Goal: Transaction & Acquisition: Purchase product/service

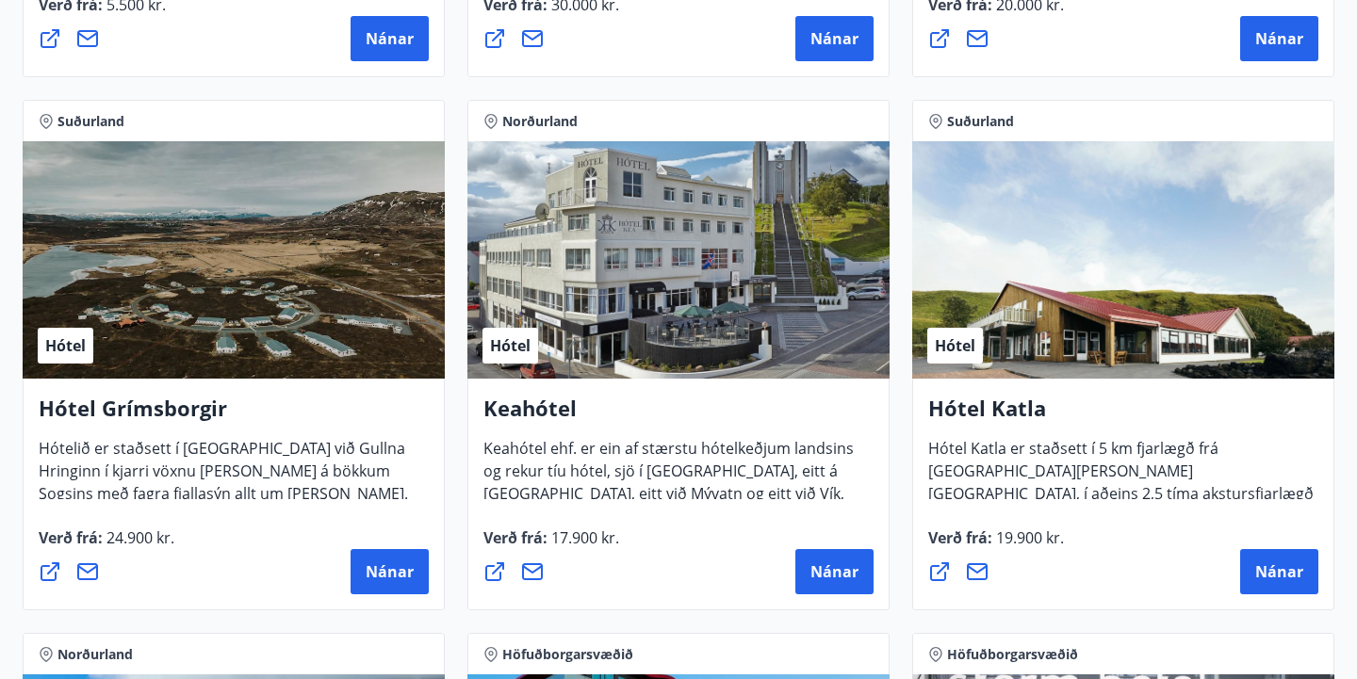
scroll to position [802, 0]
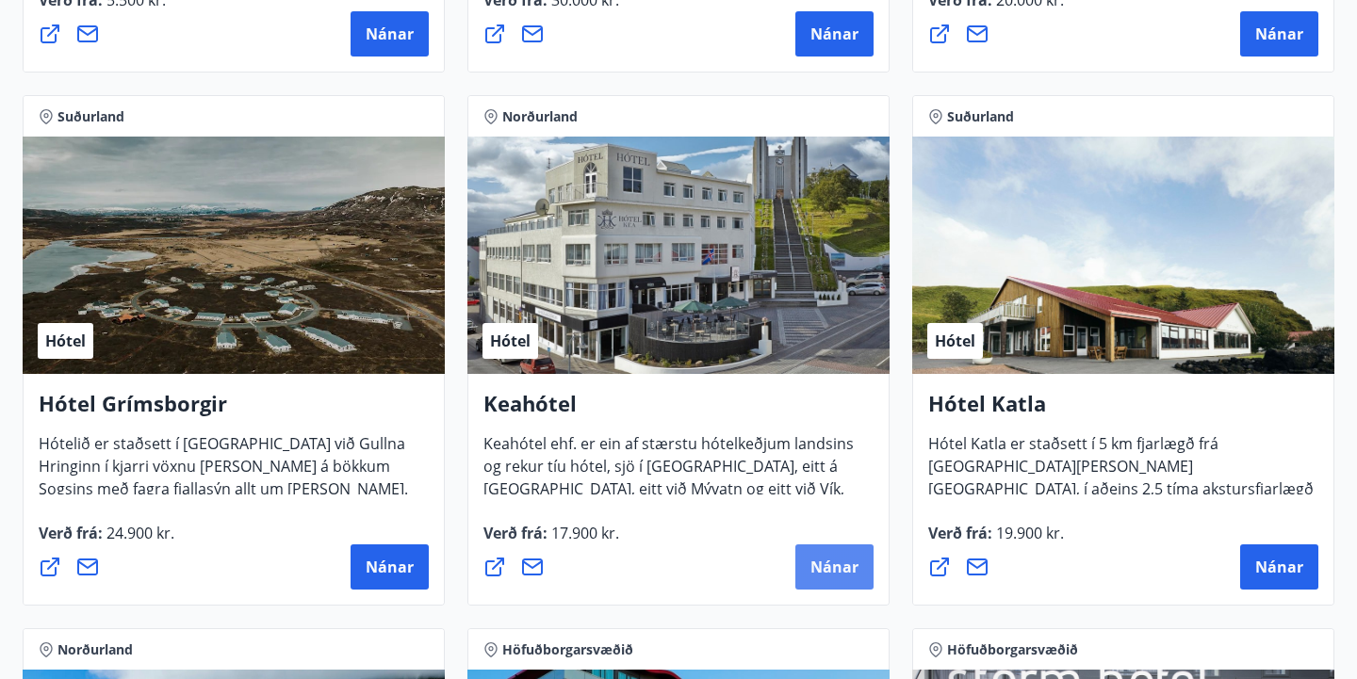
click at [840, 554] on button "Nánar" at bounding box center [834, 567] width 78 height 45
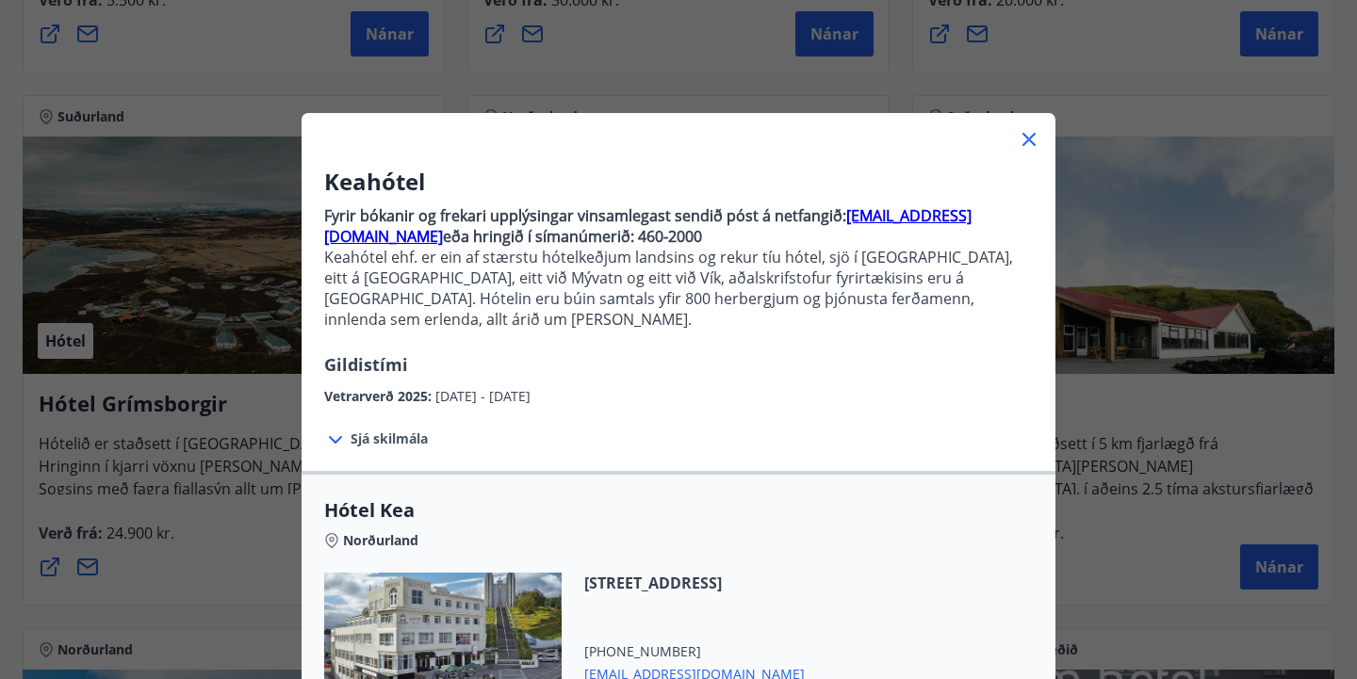
click at [800, 421] on div "Sjá skilmála Samningsverð eru háð bókunarstöðu og áskilja Keahótel sér rétt til…" at bounding box center [678, 439] width 754 height 64
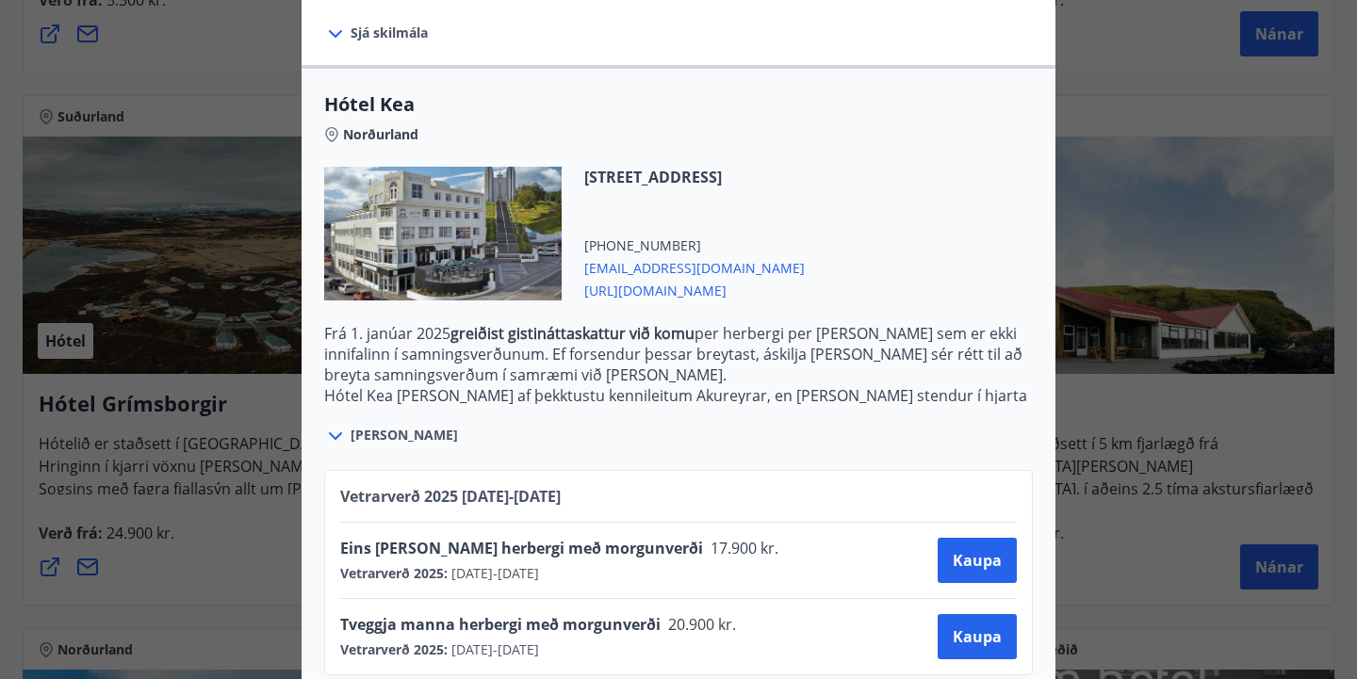
scroll to position [404, 0]
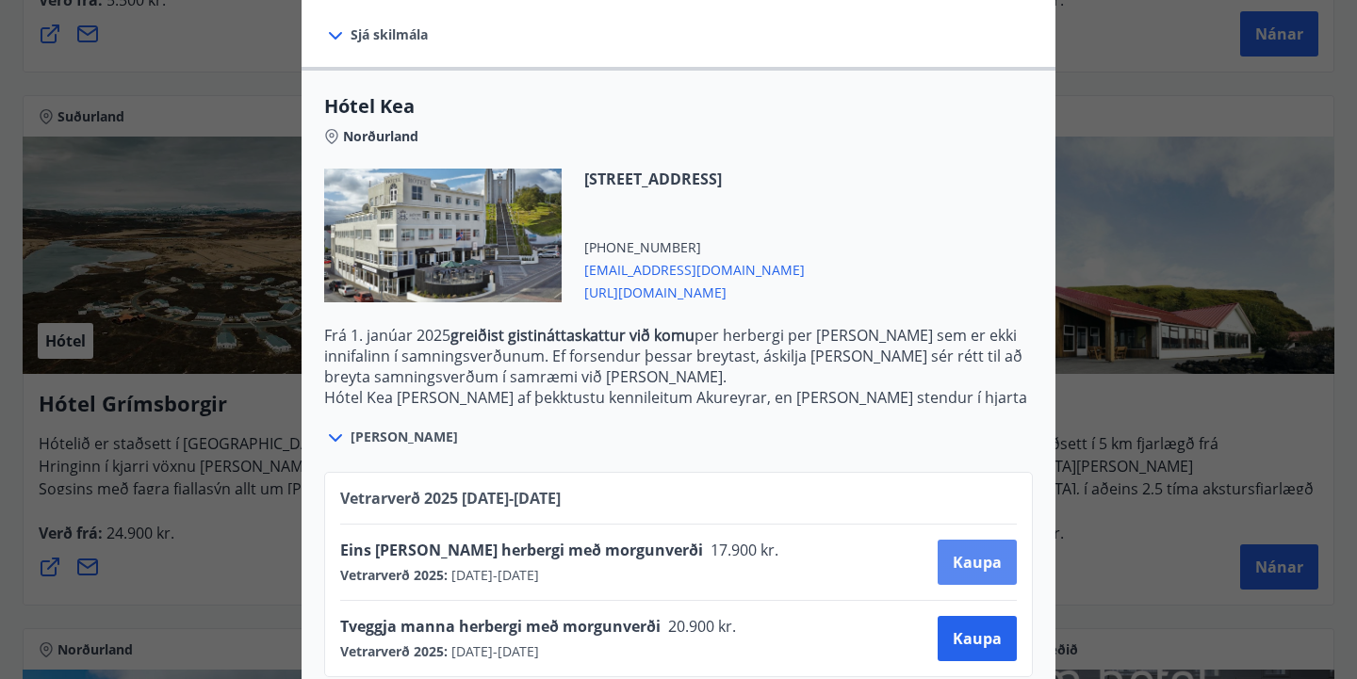
click at [969, 540] on button "Kaupa" at bounding box center [976, 562] width 79 height 45
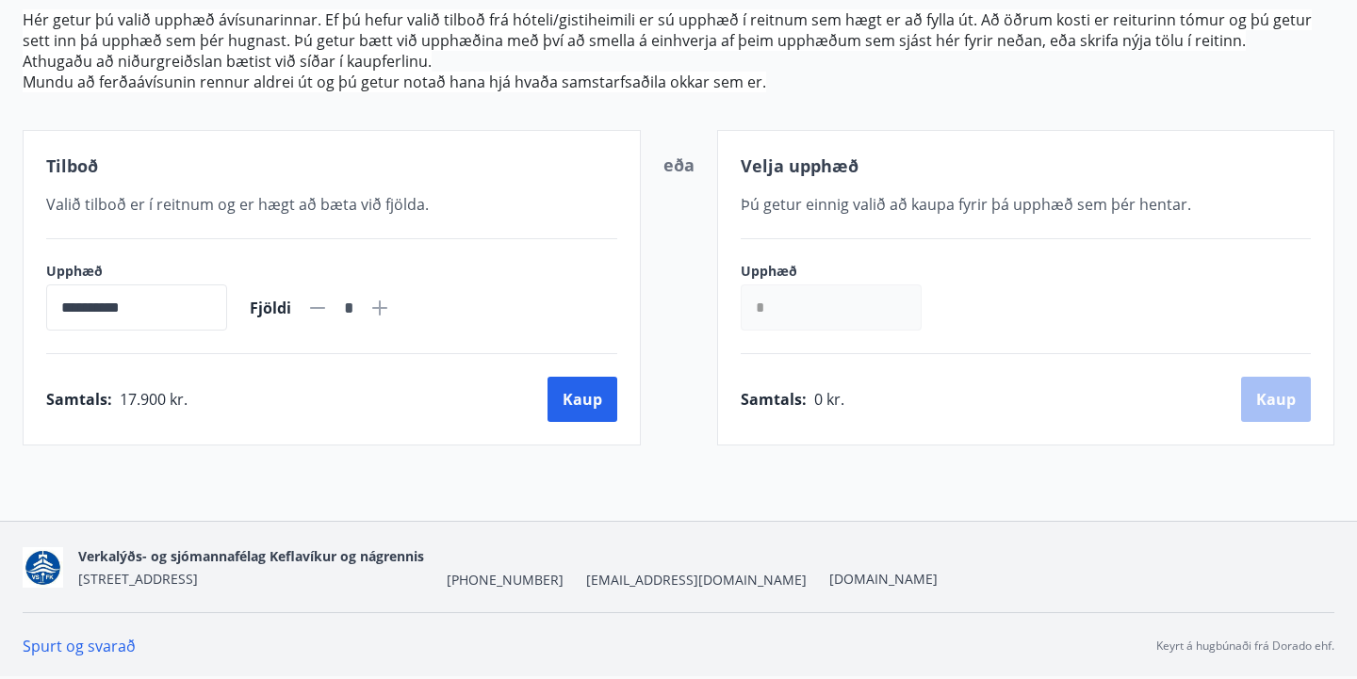
scroll to position [252, 0]
click at [584, 407] on button "Kaup" at bounding box center [582, 399] width 70 height 45
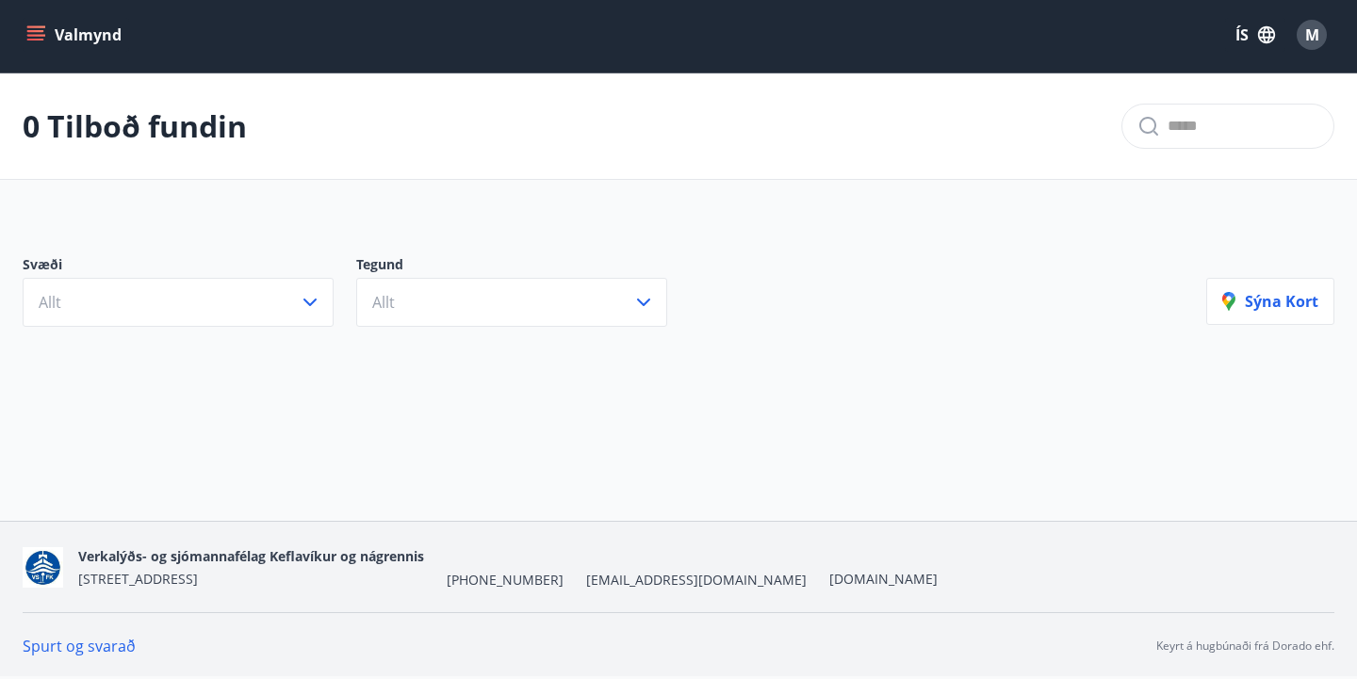
scroll to position [3, 0]
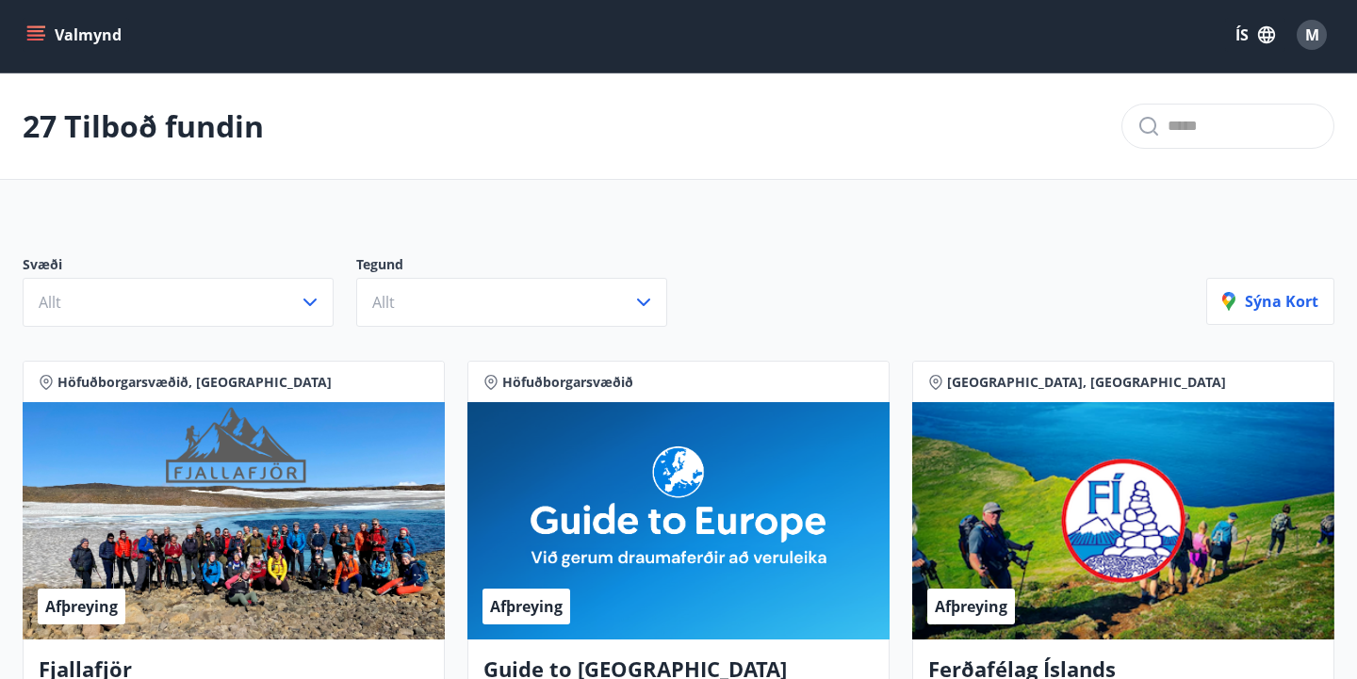
click at [523, 244] on div "Svæði Allt Tegund Allt Sýna kort" at bounding box center [678, 284] width 1357 height 132
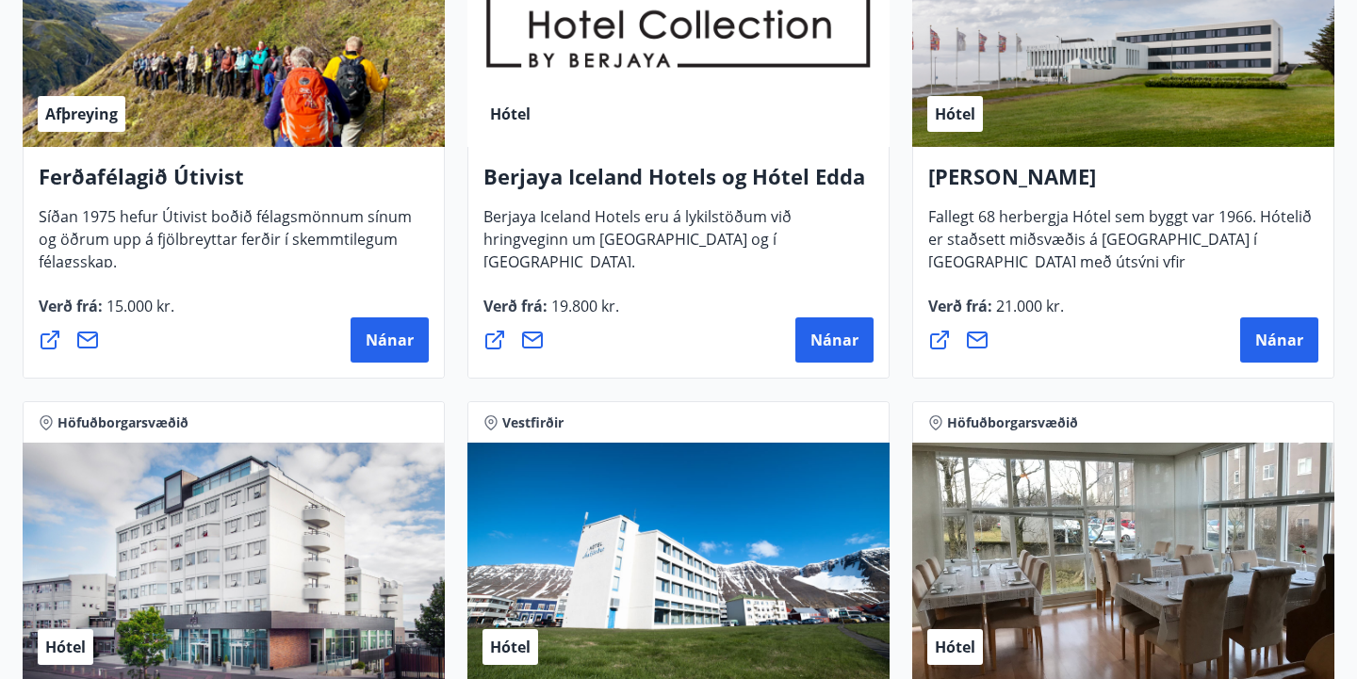
scroll to position [2109, 0]
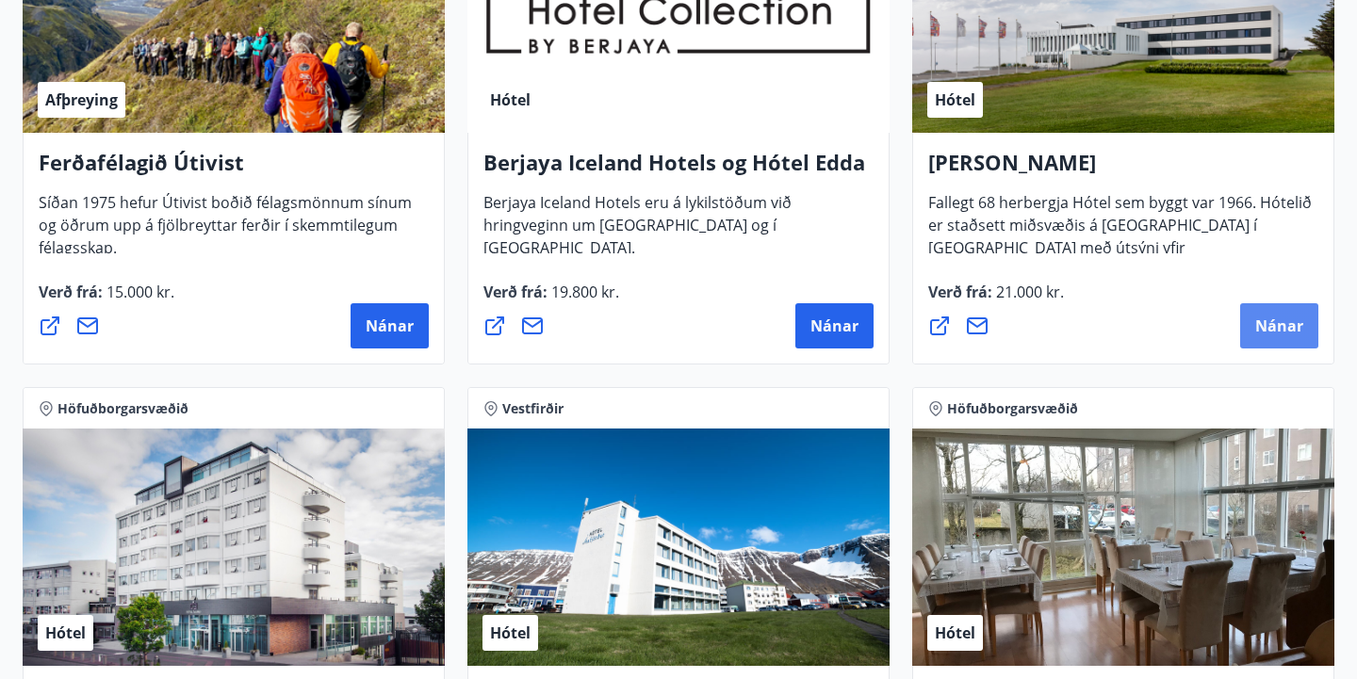
click at [1263, 327] on span "Nánar" at bounding box center [1279, 326] width 48 height 21
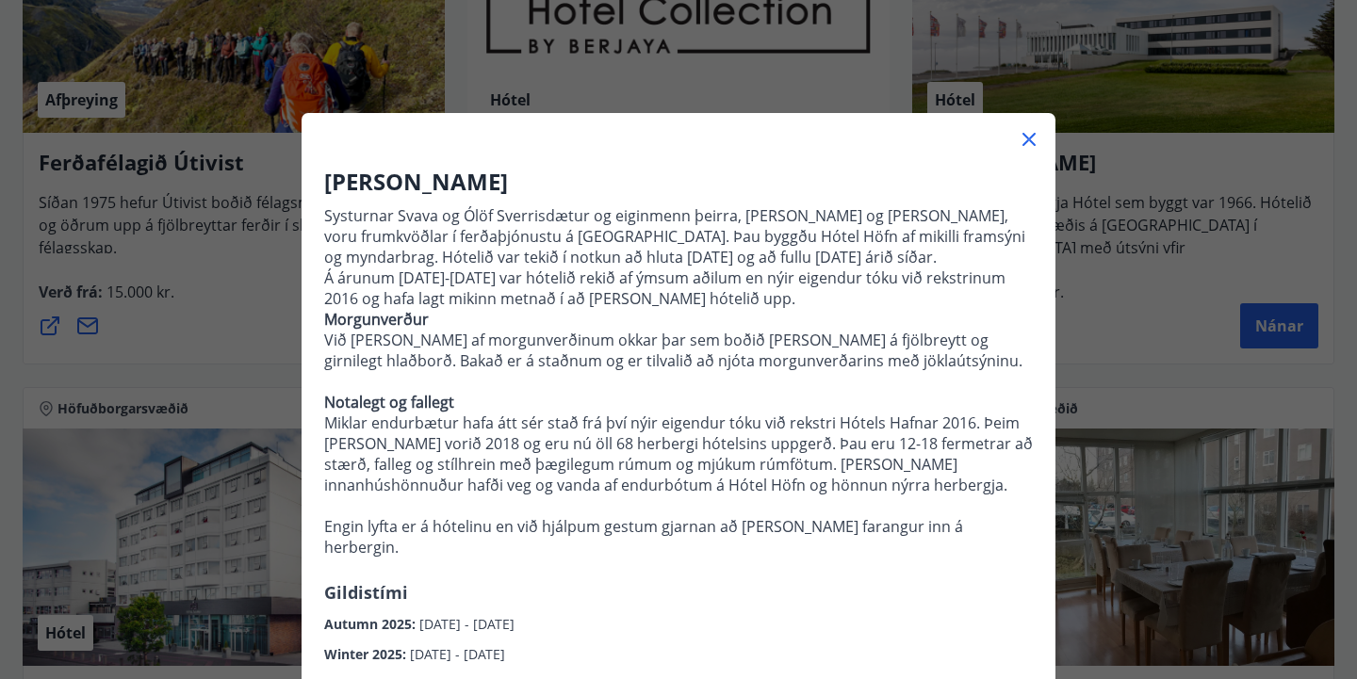
click at [778, 469] on p "Morgunverður Við erum stolt af morgunverðinum okkar þar sem boðið er upp á fjöl…" at bounding box center [678, 433] width 708 height 249
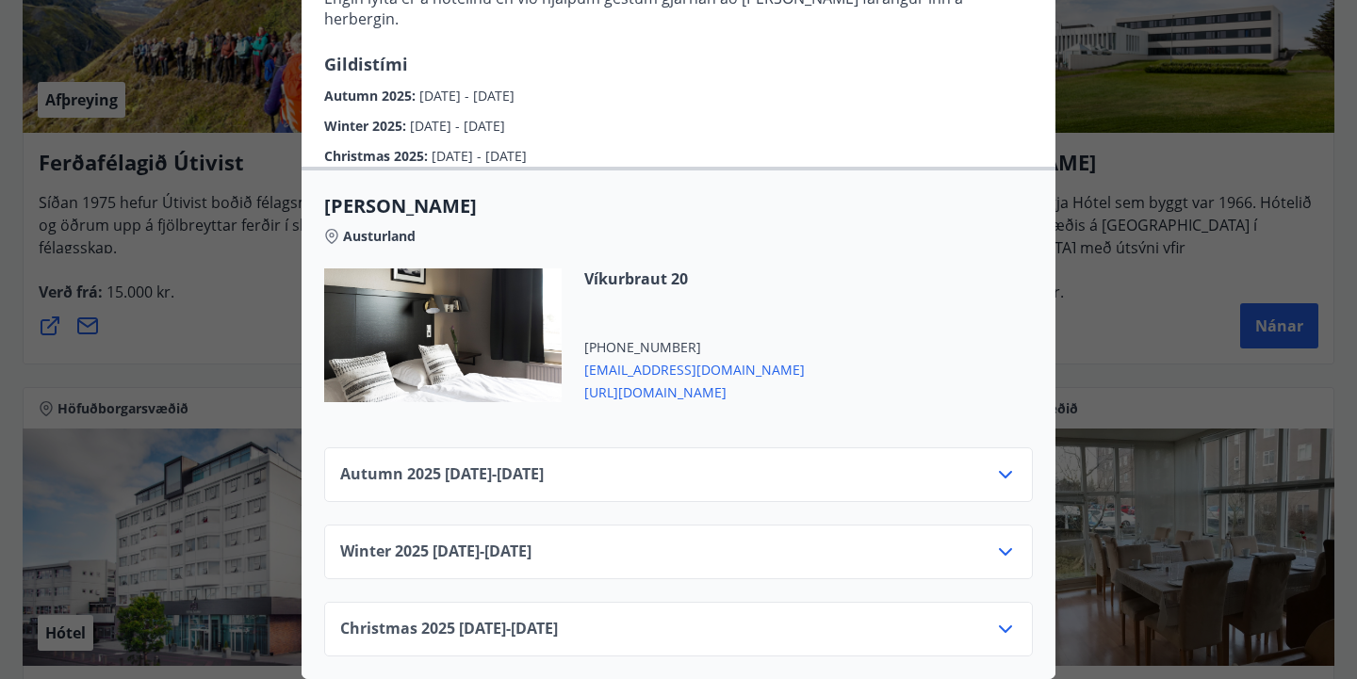
scroll to position [529, 0]
click at [872, 471] on div "Autumn 2025 01.10.25 - 31.10.25" at bounding box center [678, 483] width 676 height 38
click at [1005, 471] on icon at bounding box center [1005, 475] width 23 height 23
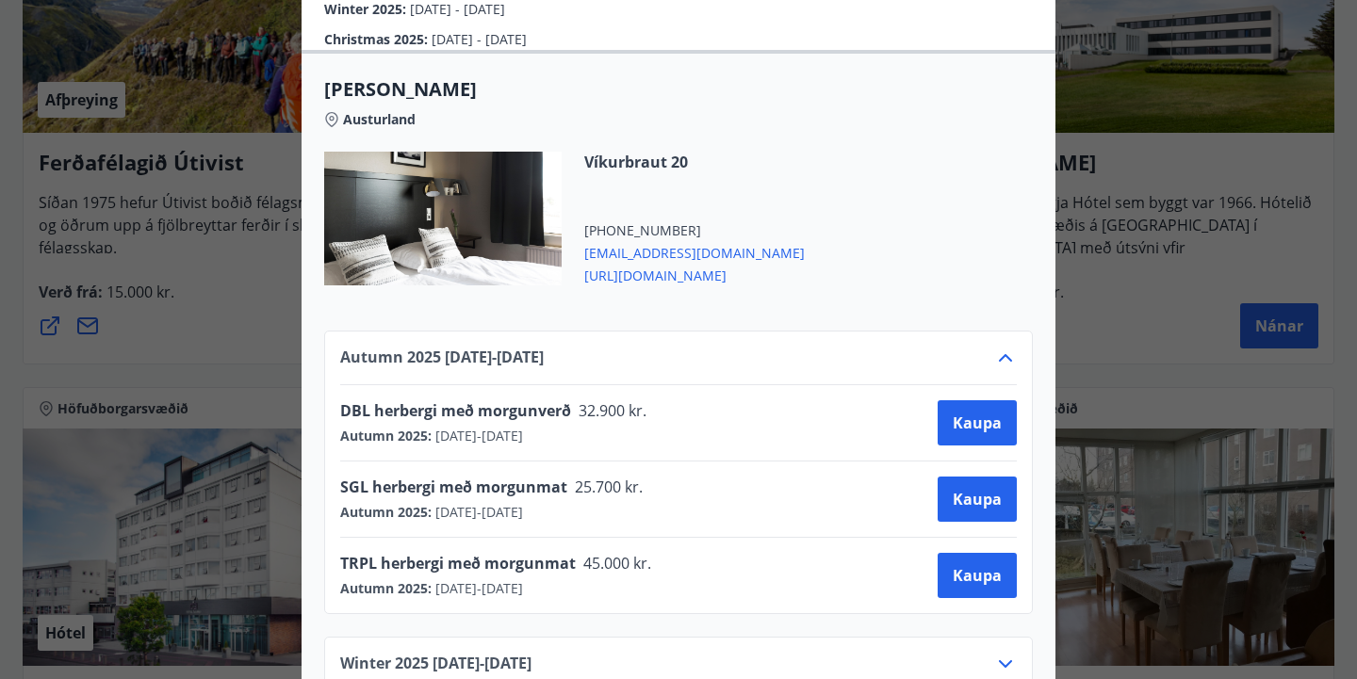
scroll to position [689, 0]
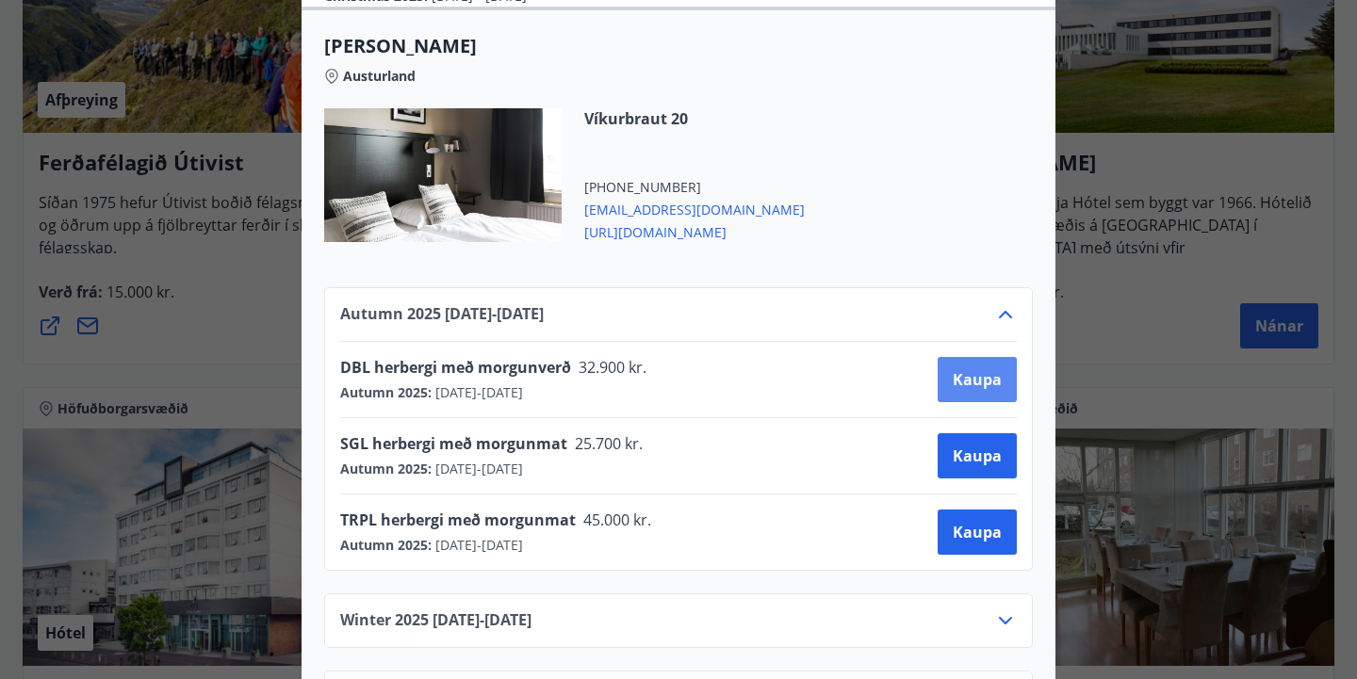
click at [972, 383] on span "Kaupa" at bounding box center [977, 379] width 49 height 21
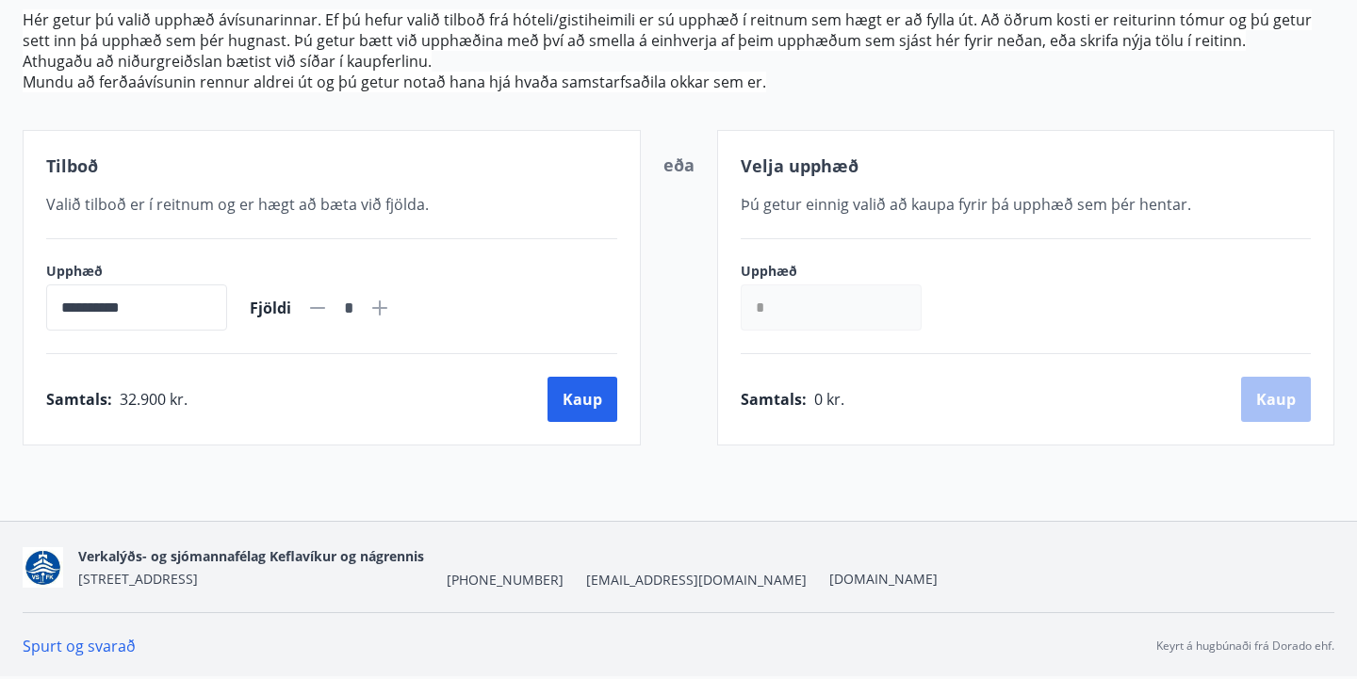
scroll to position [252, 0]
click at [593, 380] on button "Kaup" at bounding box center [582, 399] width 70 height 45
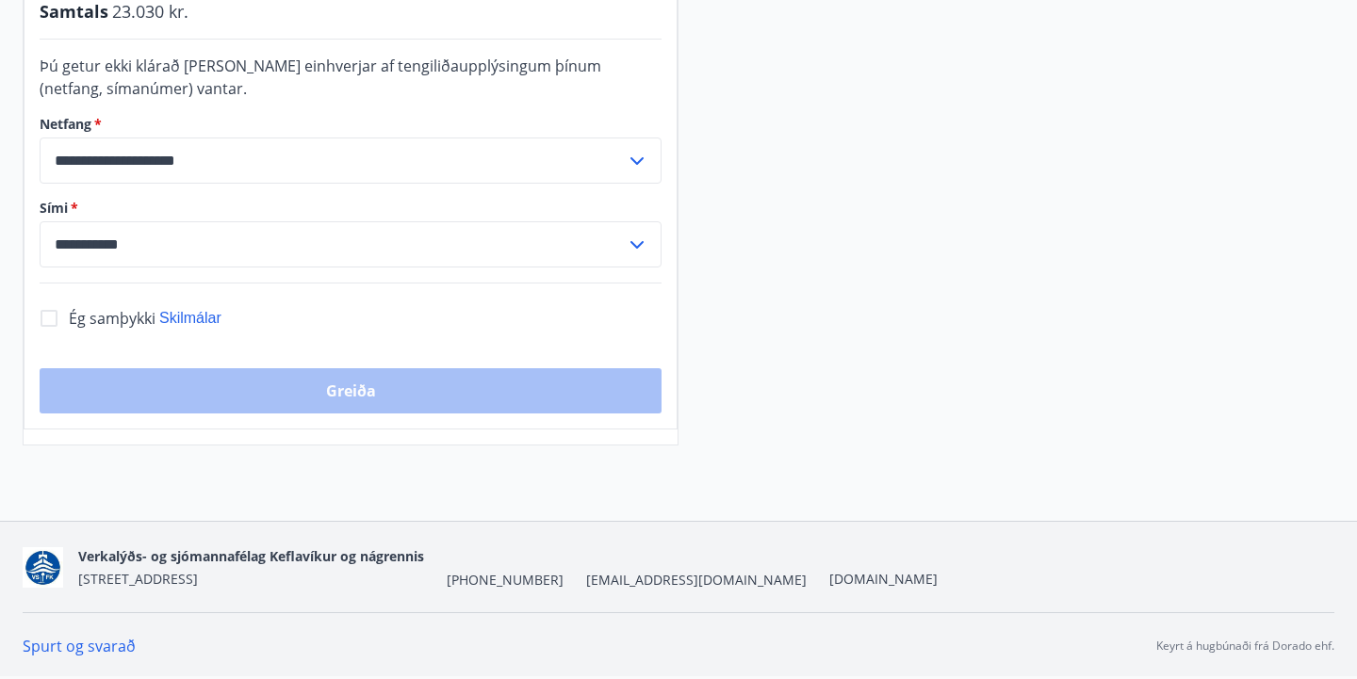
scroll to position [573, 0]
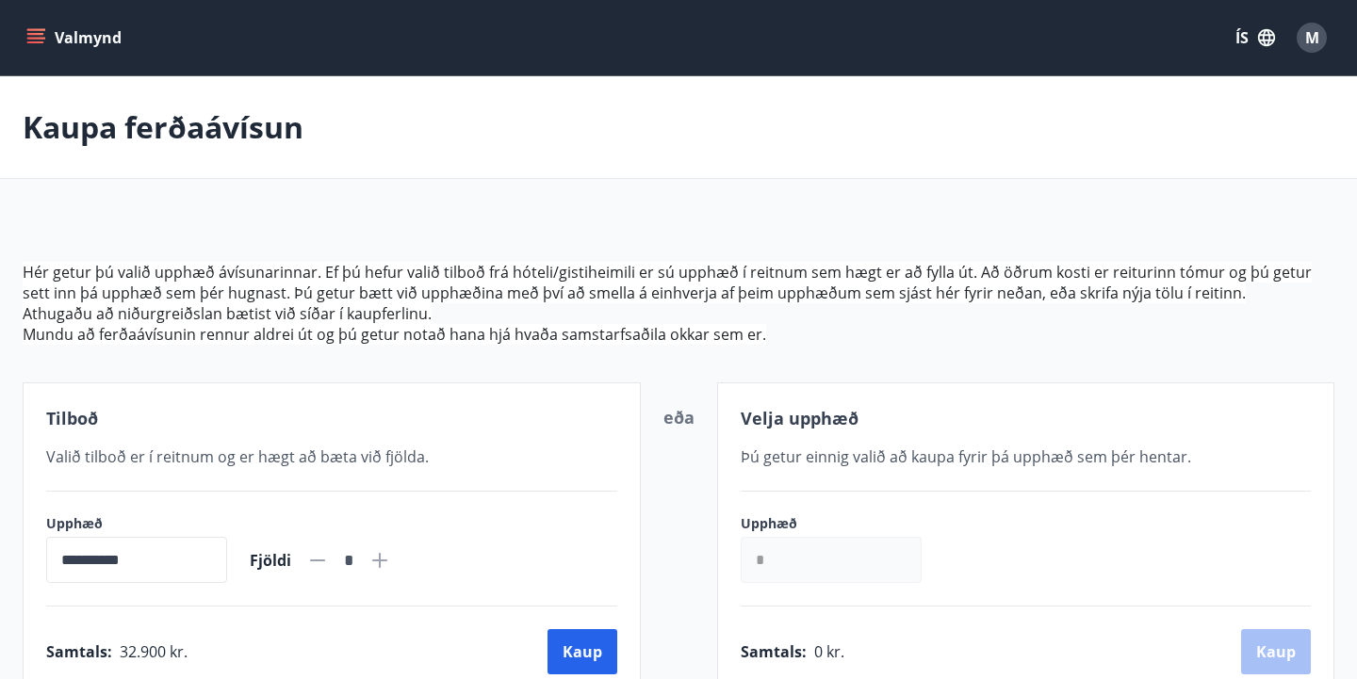
scroll to position [3, 0]
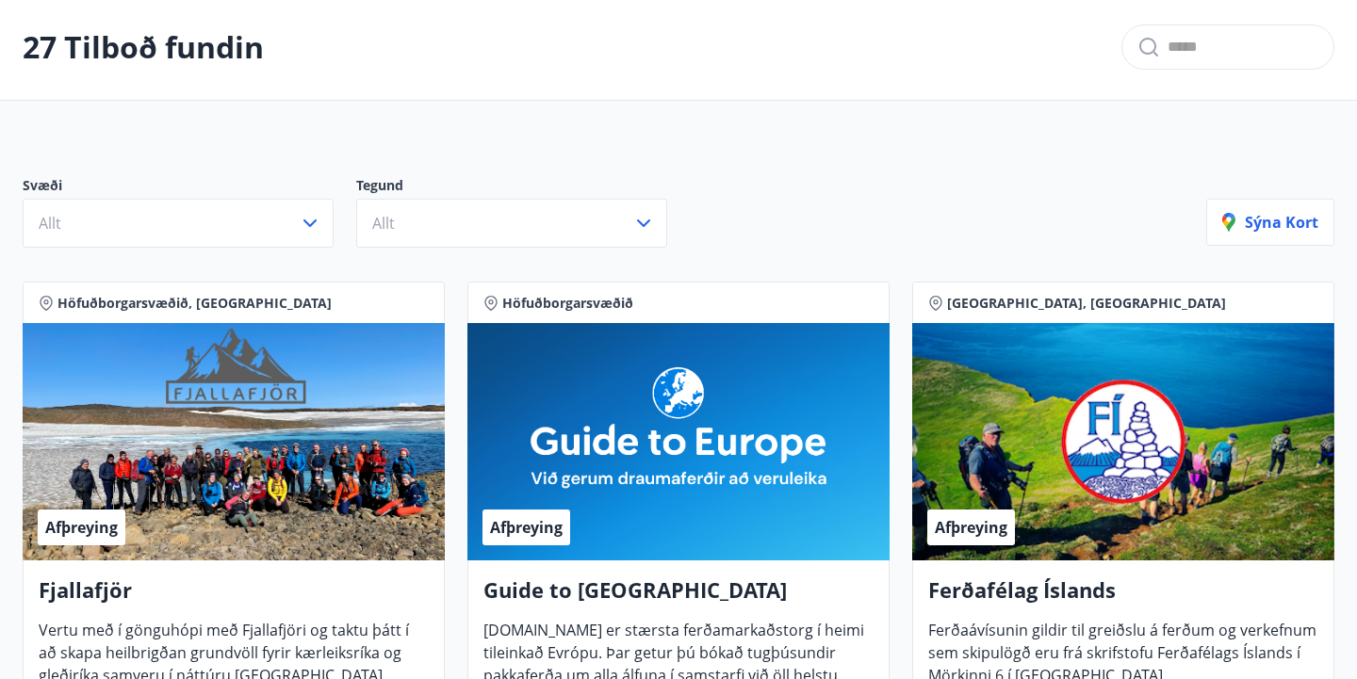
scroll to position [30, 0]
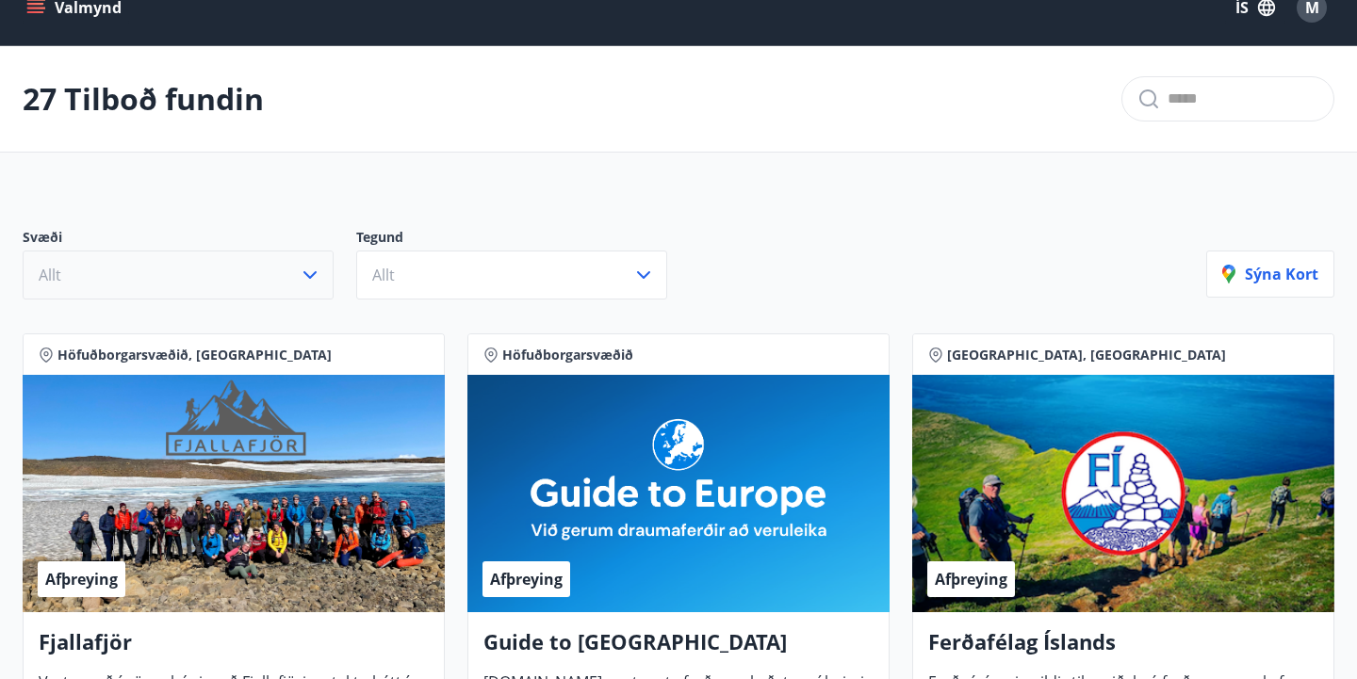
click at [246, 298] on button "Allt" at bounding box center [178, 275] width 311 height 49
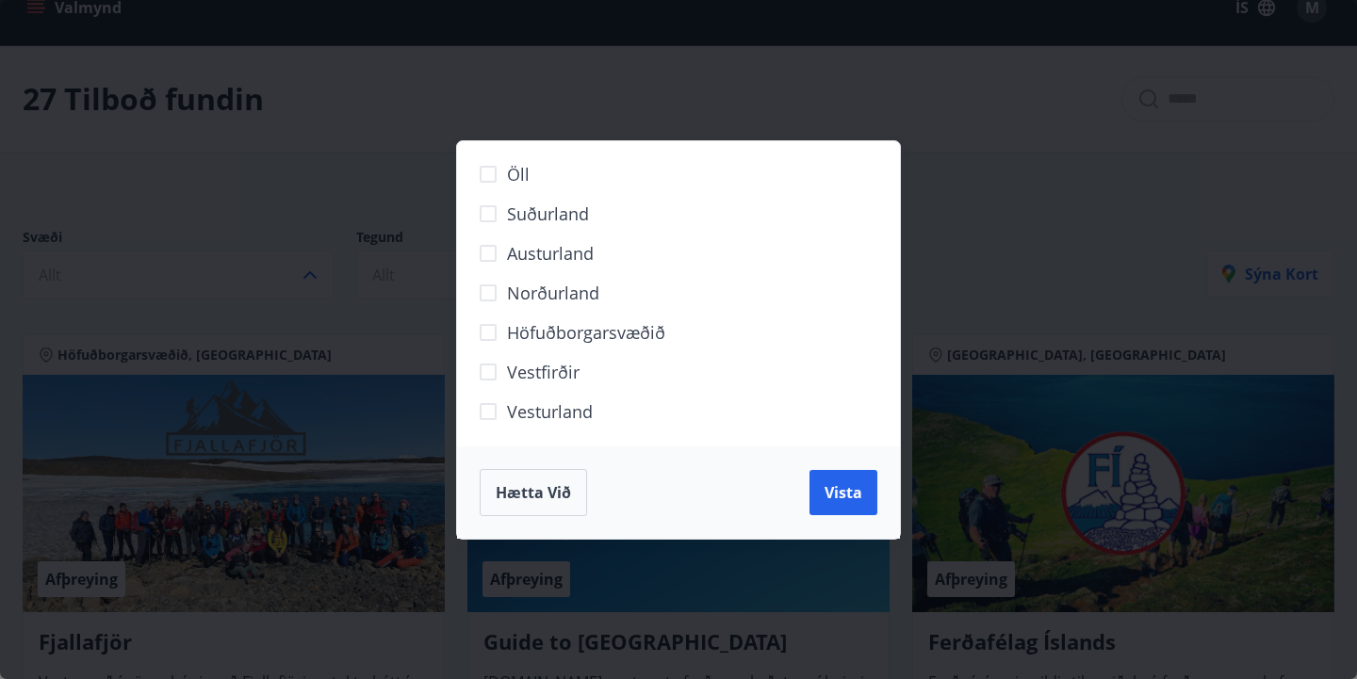
click at [272, 175] on div "Öll Suðurland Austurland Norðurland Höfuðborgarsvæðið Vestfirðir Vesturland Hæt…" at bounding box center [678, 339] width 1357 height 679
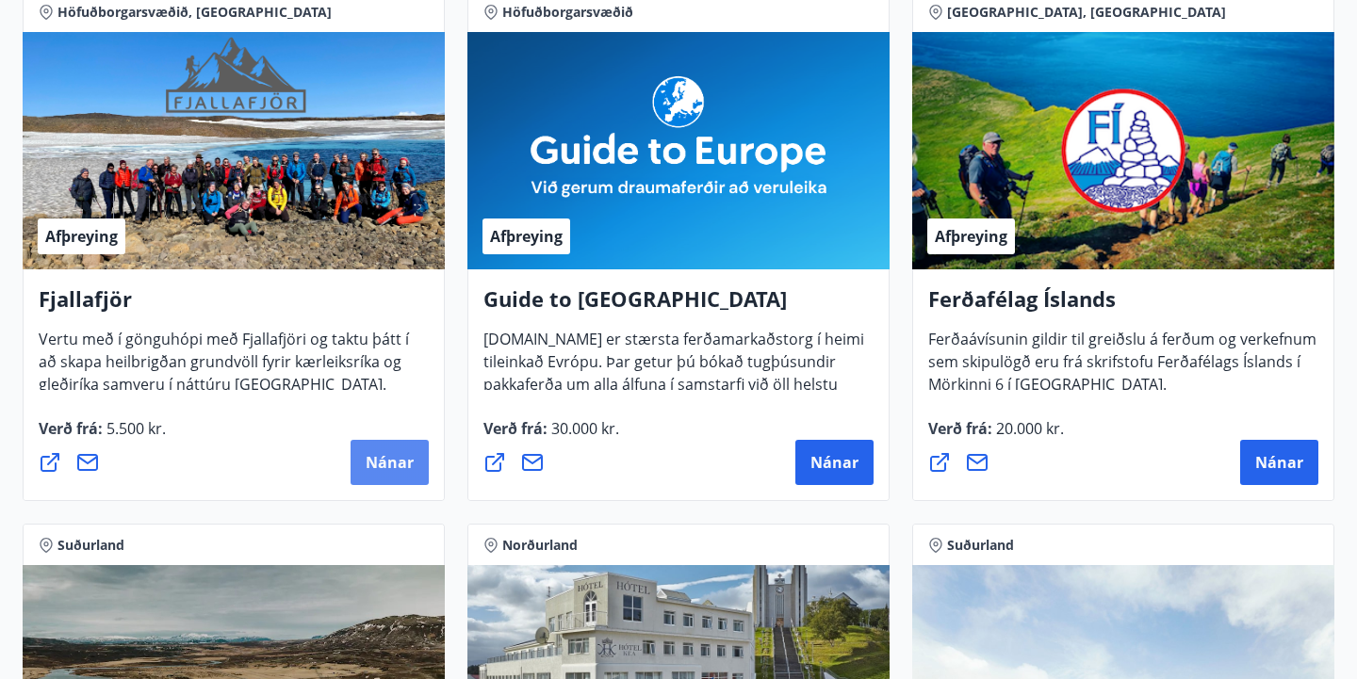
scroll to position [381, 0]
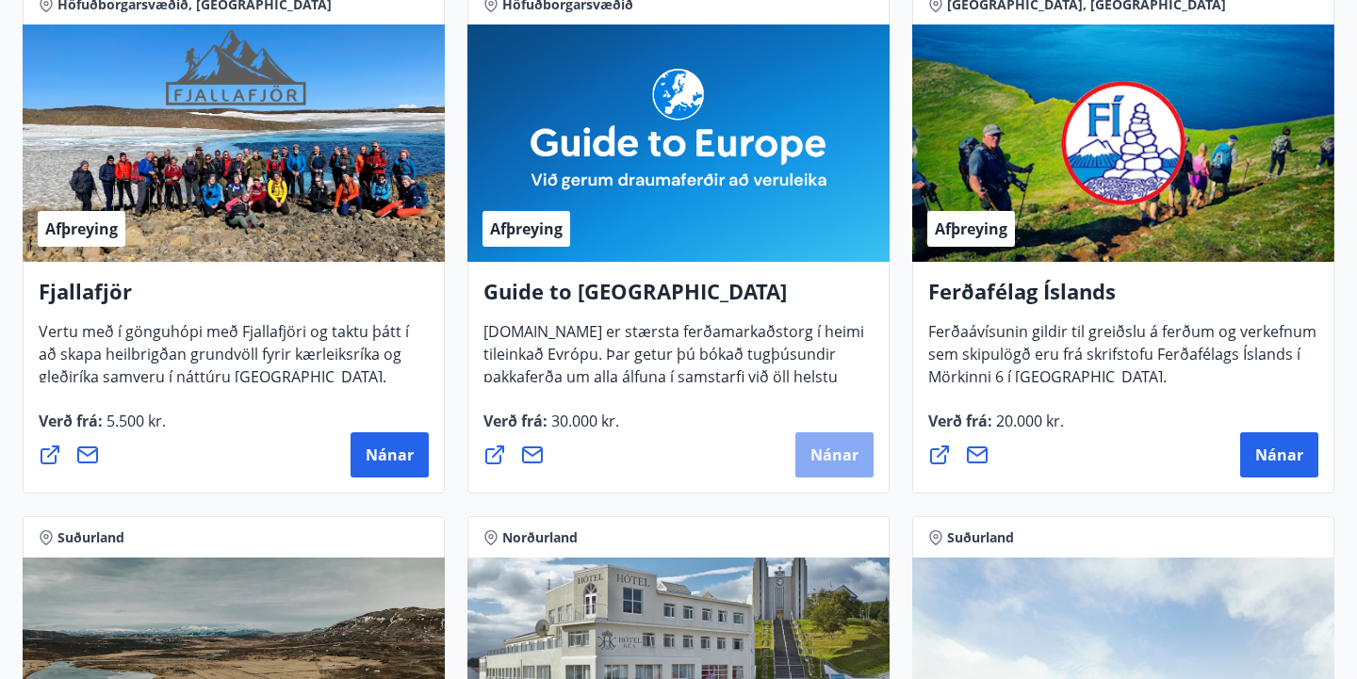
click at [824, 449] on span "Nánar" at bounding box center [834, 455] width 48 height 21
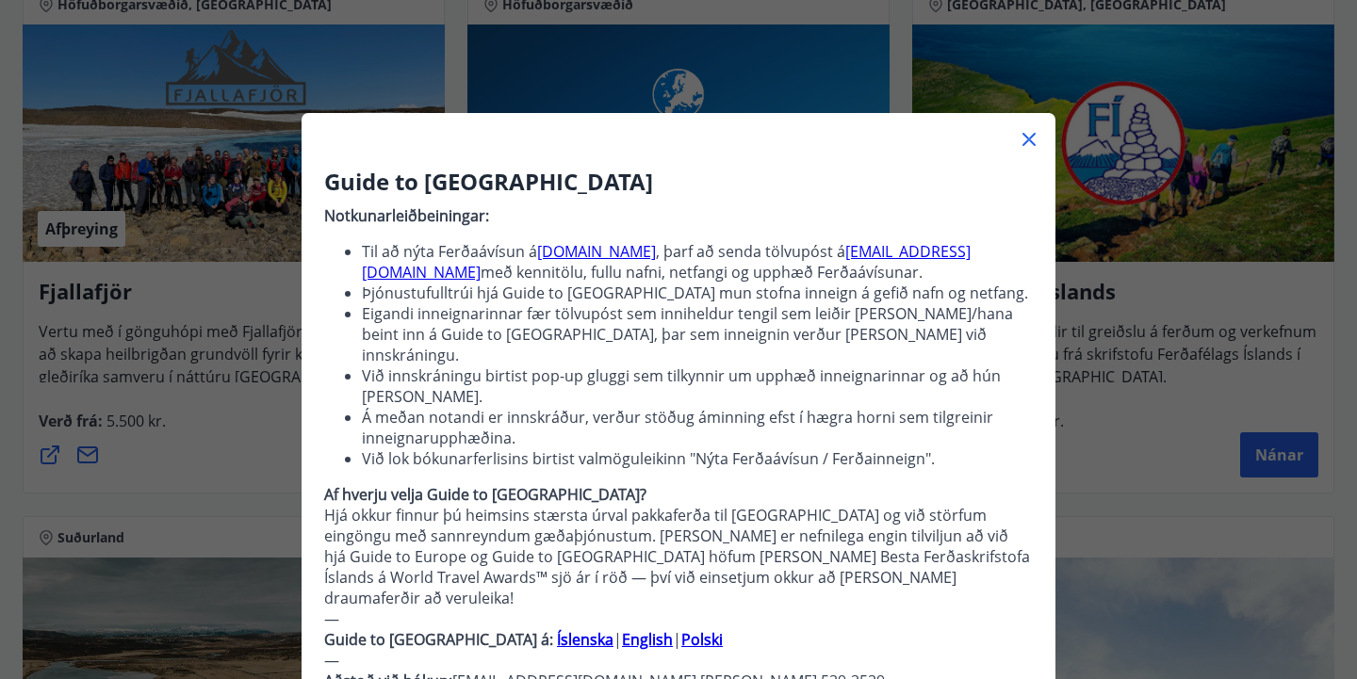
click at [818, 366] on li "Við innskráningu birtist pop-up gluggi sem tilkynnir um upphæð inneignarinnar o…" at bounding box center [697, 386] width 671 height 41
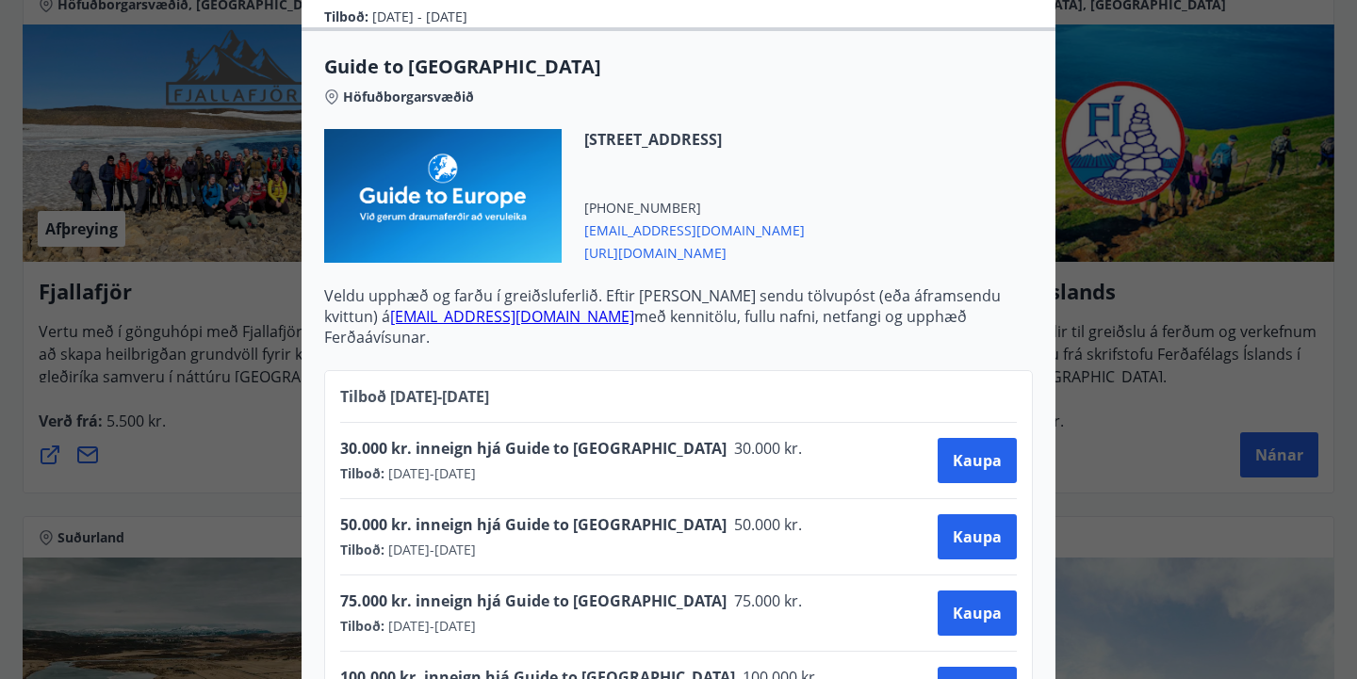
scroll to position [792, 0]
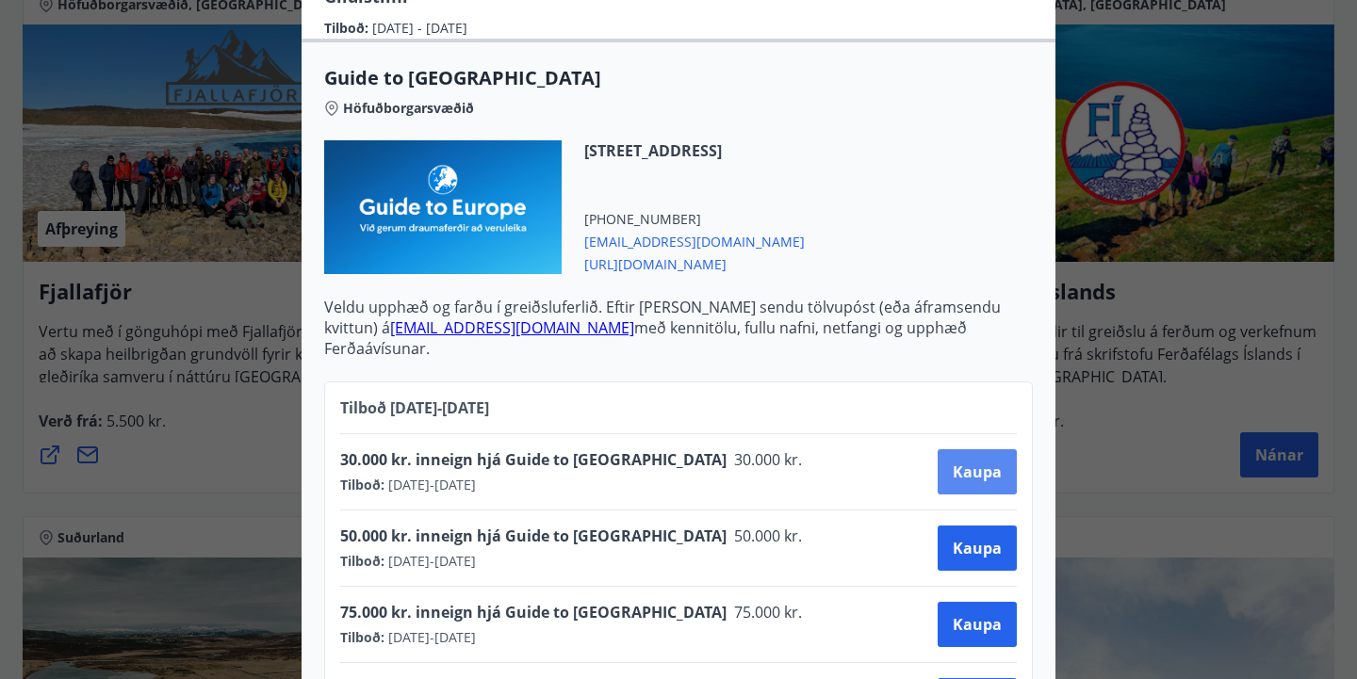
click at [971, 462] on span "Kaupa" at bounding box center [977, 472] width 49 height 21
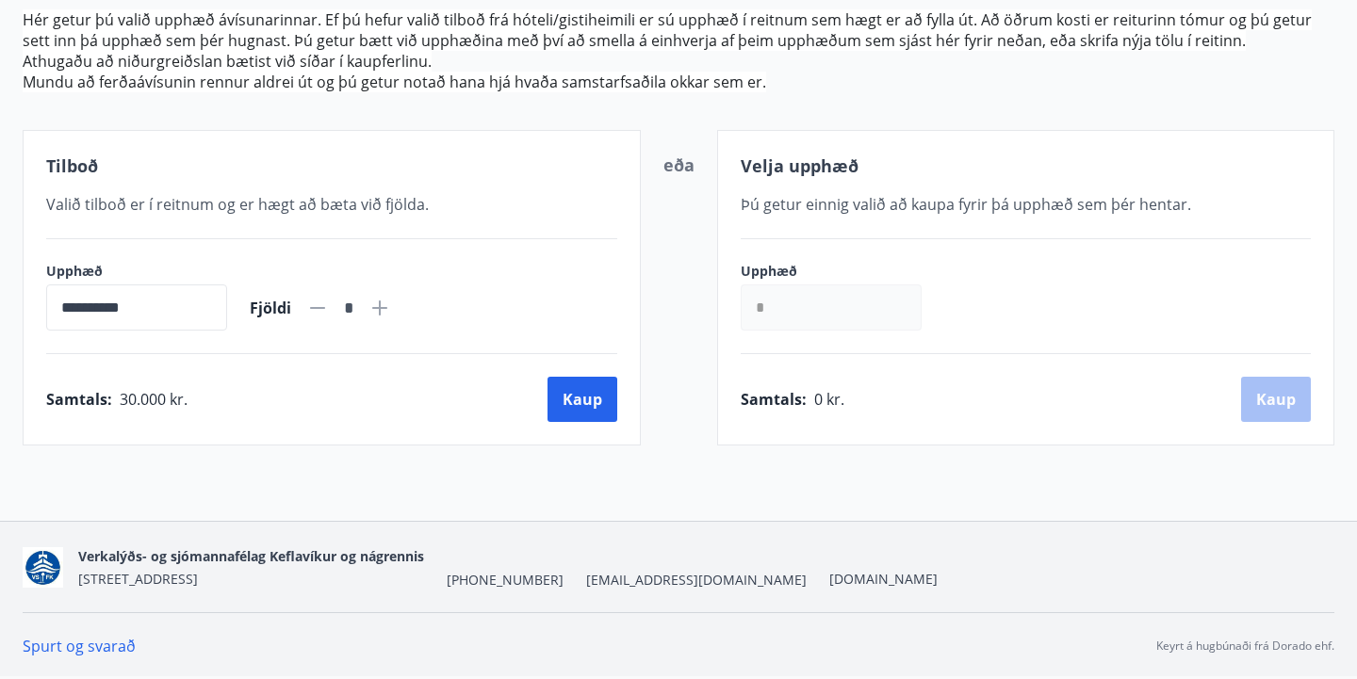
scroll to position [252, 0]
click at [830, 306] on input "*" at bounding box center [831, 308] width 181 height 46
click at [889, 208] on span "Þú getur einnig valið að kaupa fyrir þá upphæð sem þér hentar." at bounding box center [966, 204] width 450 height 21
click at [764, 316] on input "*" at bounding box center [831, 308] width 181 height 46
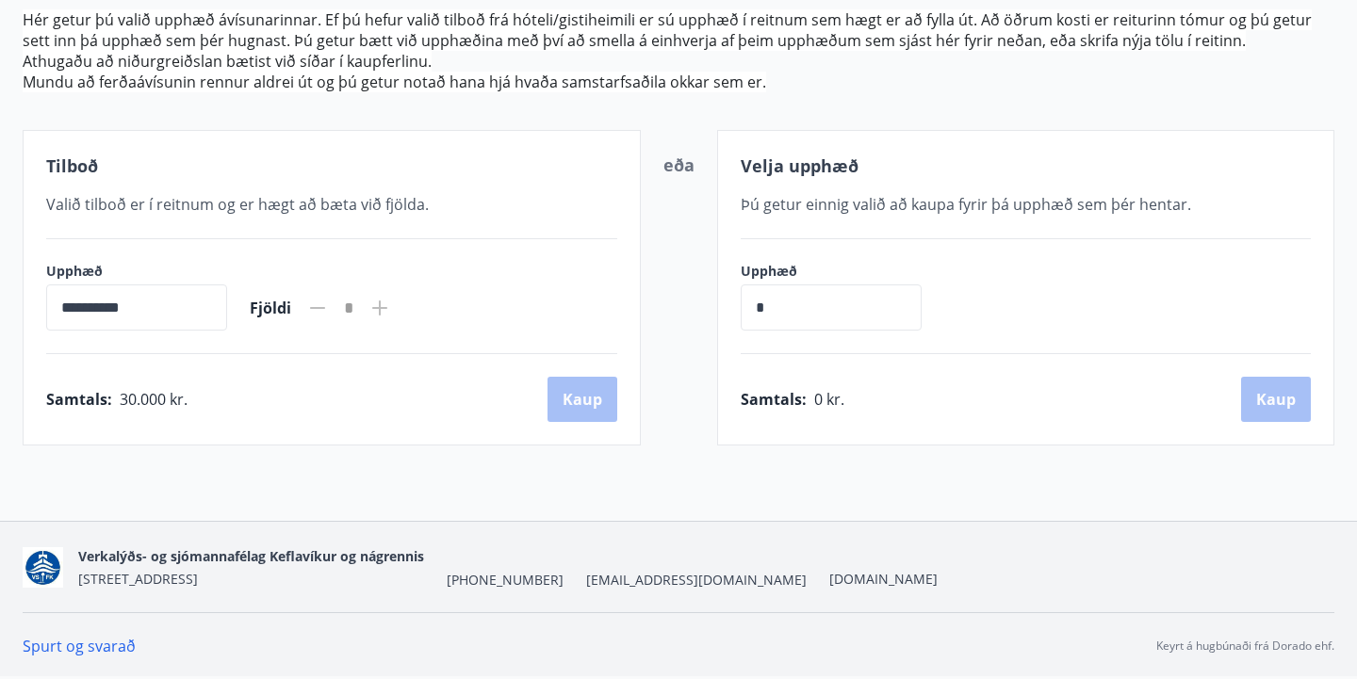
click at [321, 378] on div "Samtals : 30.000 kr. Kaup" at bounding box center [331, 399] width 571 height 45
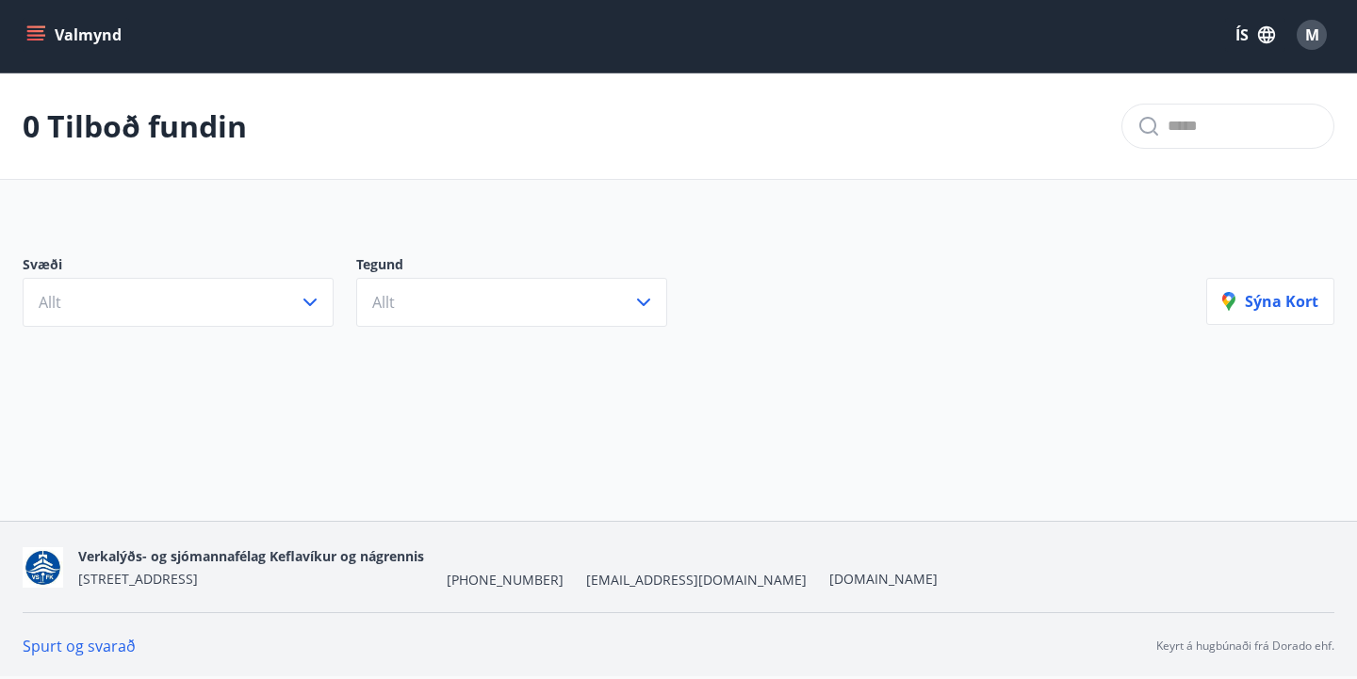
scroll to position [3, 0]
